Goal: Use online tool/utility: Use online tool/utility

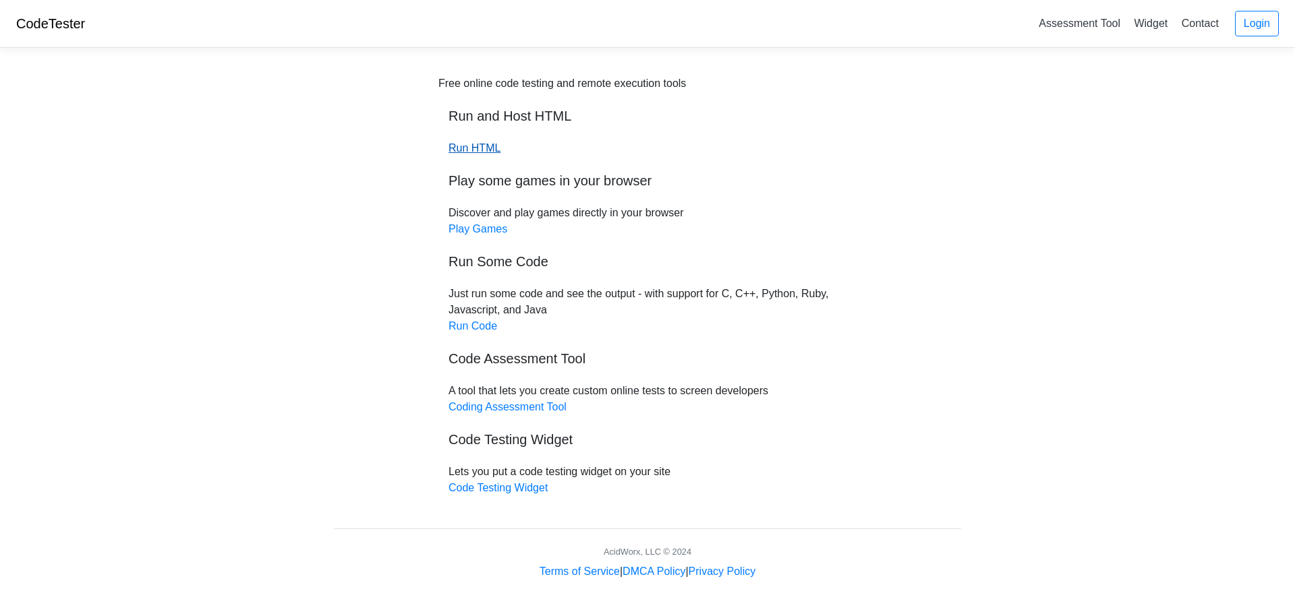
click at [470, 148] on link "Run HTML" at bounding box center [475, 147] width 52 height 11
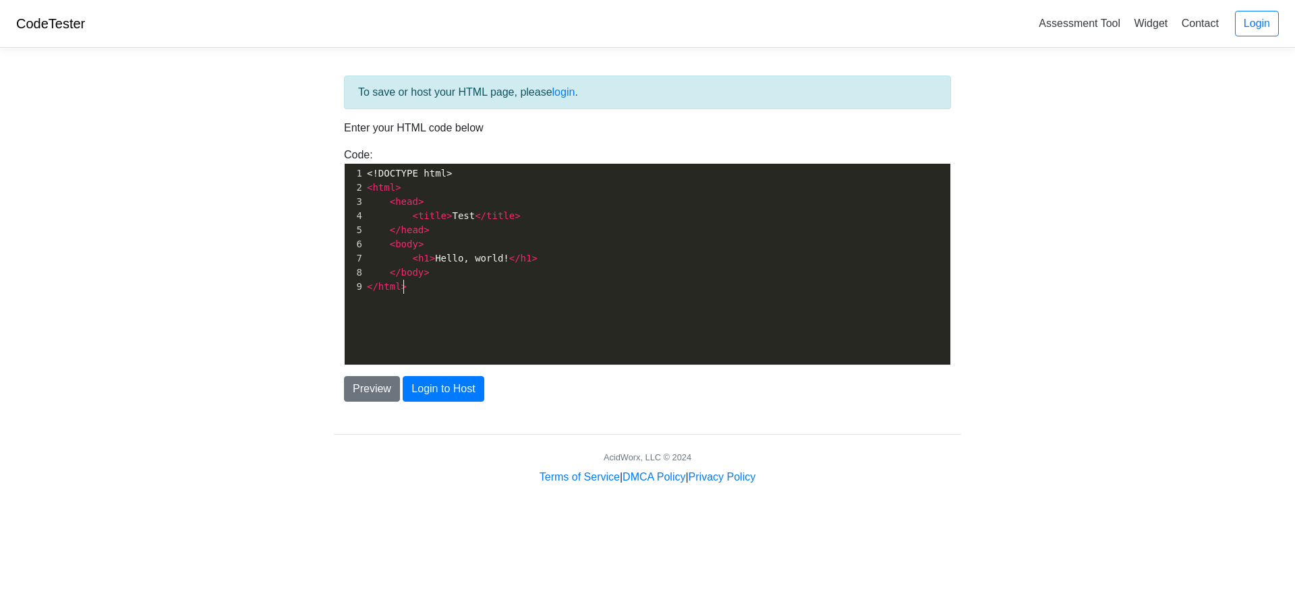
scroll to position [5, 0]
click at [408, 289] on pre "</ html >" at bounding box center [662, 287] width 596 height 14
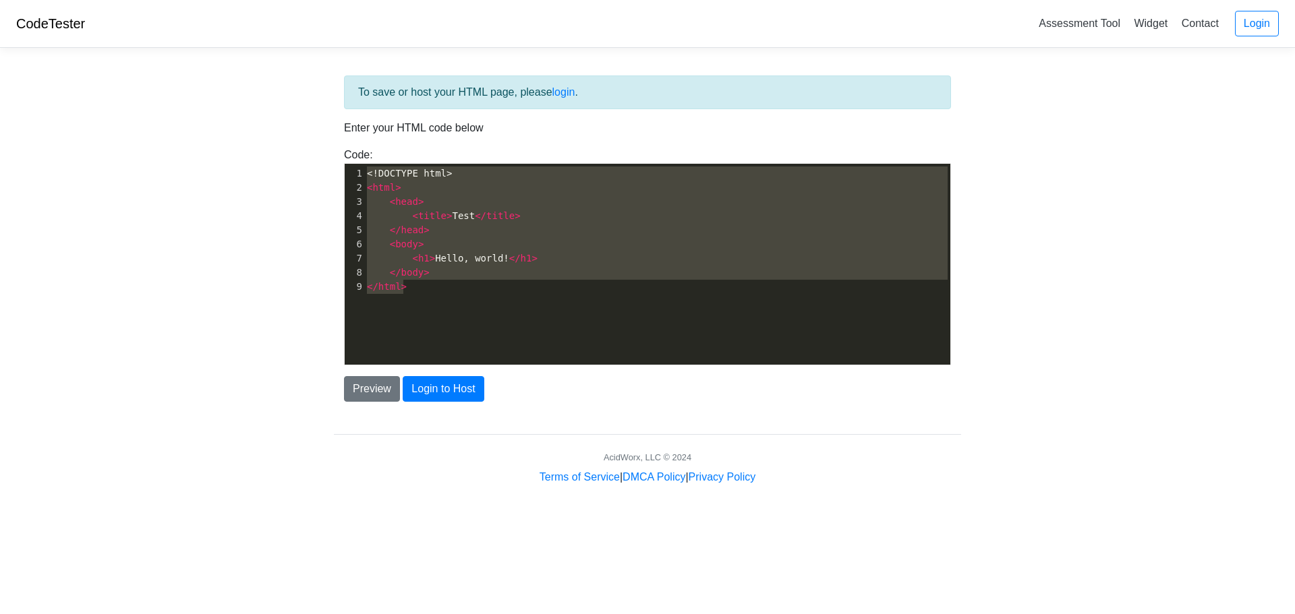
drag, startPoint x: 408, startPoint y: 289, endPoint x: 351, endPoint y: 169, distance: 133.4
click at [364, 169] on div "1 <!DOCTYPE html> 2 < html > 3 < head > 4 < title > Test </ title > 5 </ head >…" at bounding box center [662, 230] width 596 height 127
type textarea "​<!DOCTYPE html> <html> <head> <title>Test</title> </head> <body> <h1>Hello, wo…"
paste textarea
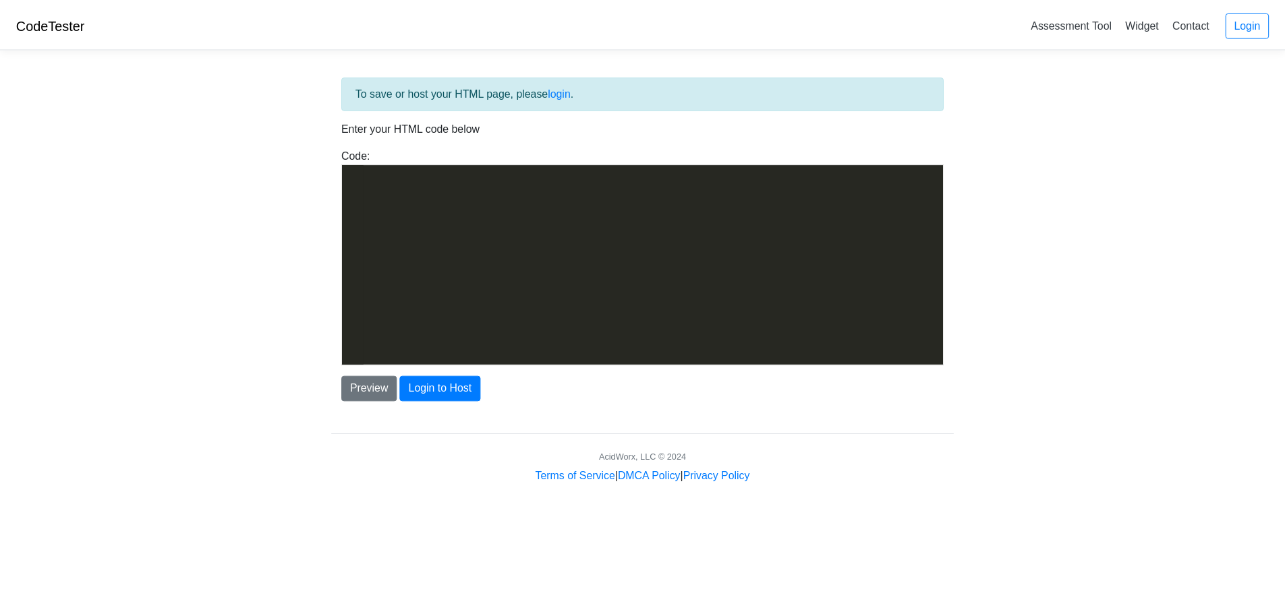
scroll to position [3817, 0]
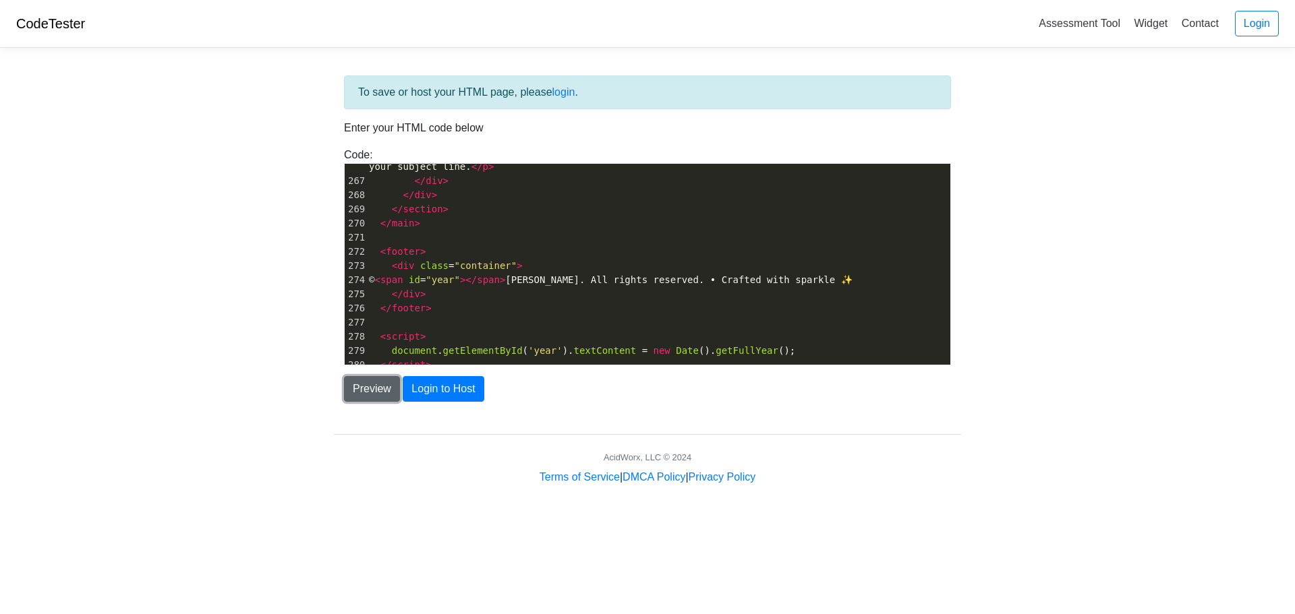
click at [370, 386] on button "Preview" at bounding box center [372, 389] width 56 height 26
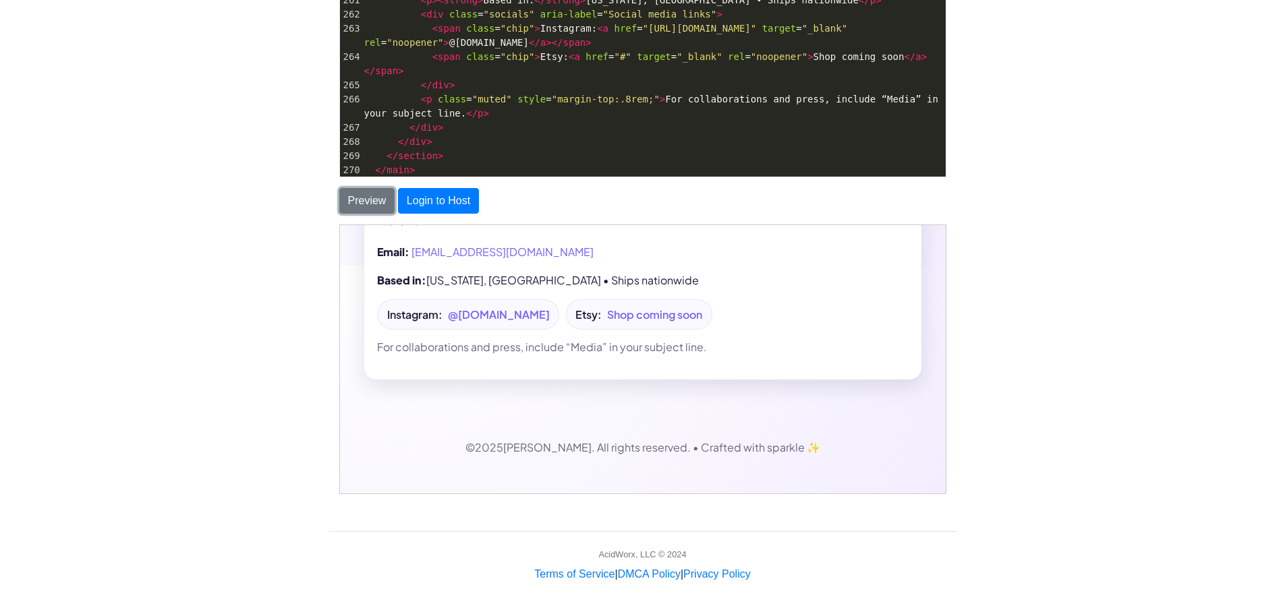
scroll to position [3615, 0]
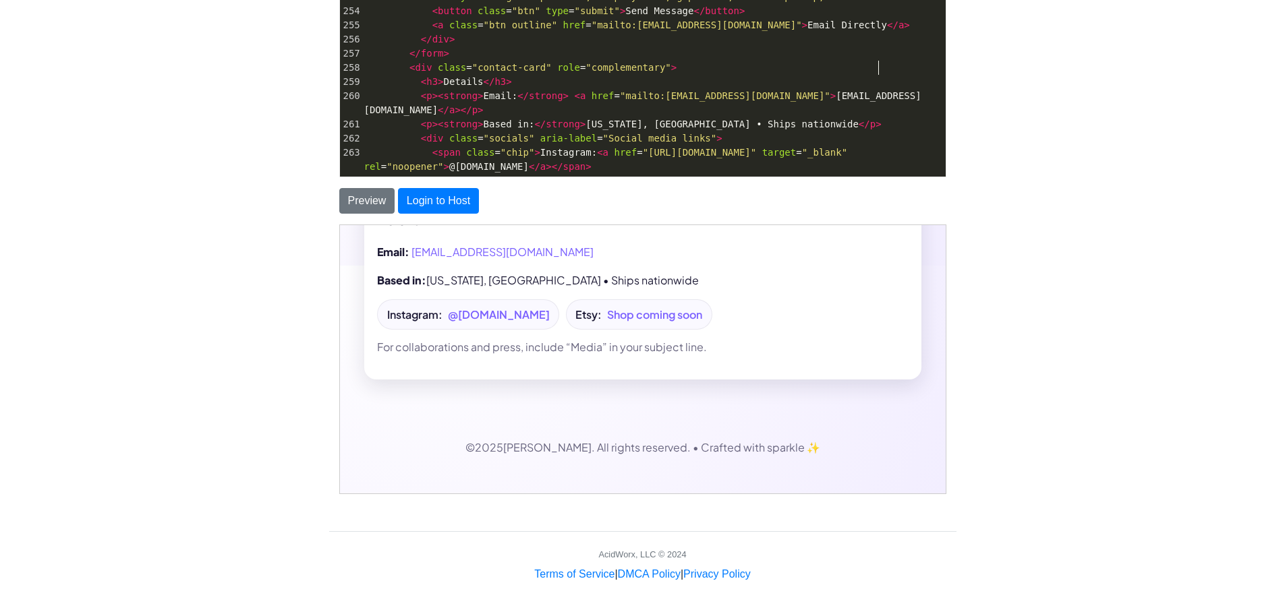
click at [876, 90] on span "< p >< strong > Email: </ strong > < a href = "mailto:hello@bethswartley.art" >…" at bounding box center [642, 102] width 557 height 25
type textarea "bethjen1962@gmail.com"
click at [364, 200] on button "Preview" at bounding box center [367, 201] width 56 height 26
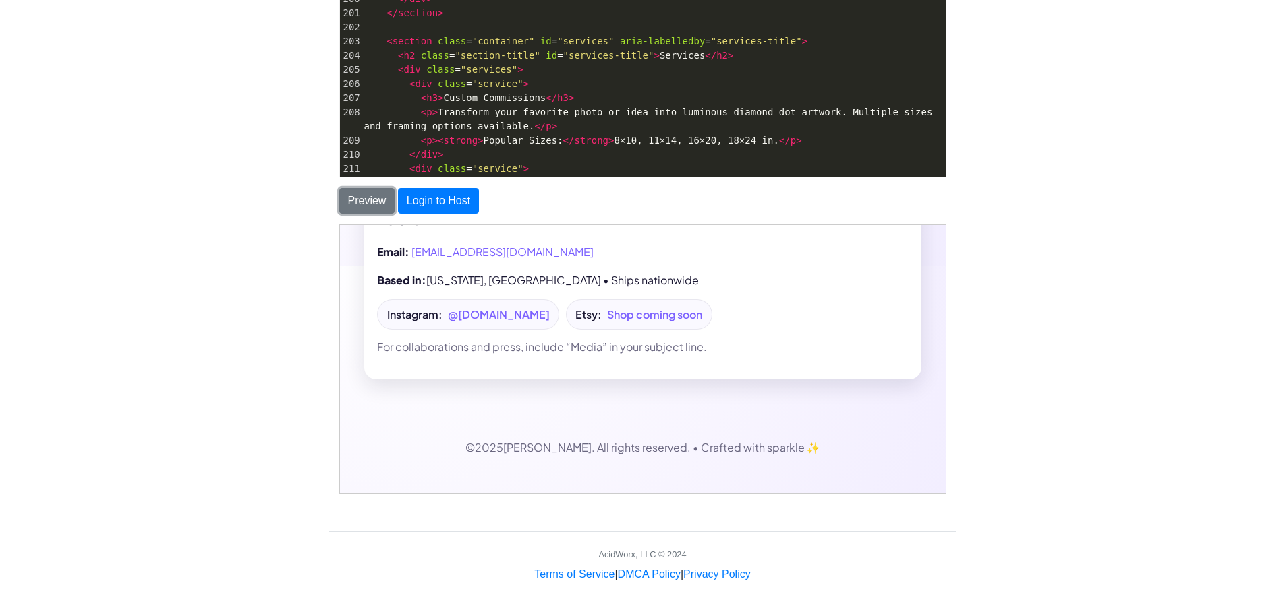
scroll to position [0, 0]
